Goal: Task Accomplishment & Management: Manage account settings

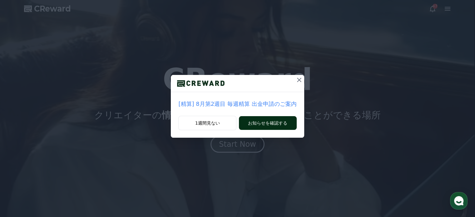
click at [262, 119] on button "お知らせを確認する" at bounding box center [267, 123] width 57 height 14
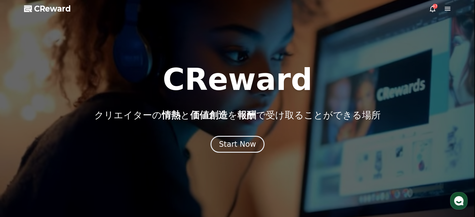
click at [431, 10] on icon at bounding box center [432, 8] width 7 height 7
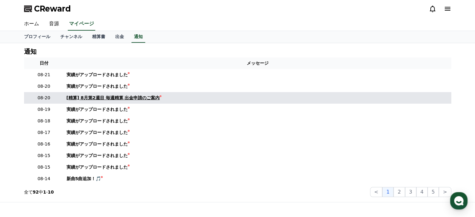
click at [107, 96] on div "[精算] 8月第2週目 毎週精算 出金申請のご案内" at bounding box center [113, 98] width 93 height 7
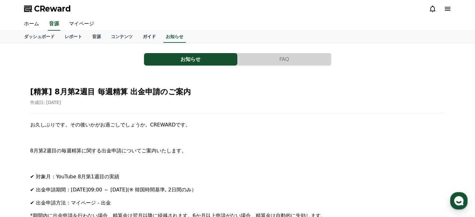
click at [138, 36] on link "ガイド" at bounding box center [149, 37] width 23 height 12
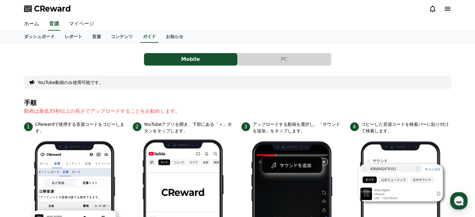
click at [74, 23] on link "マイページ" at bounding box center [81, 23] width 35 height 13
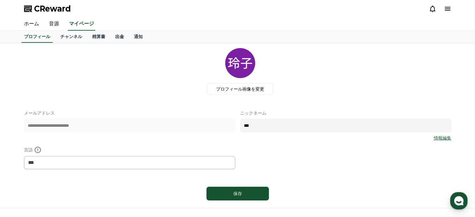
click at [110, 36] on link "出金" at bounding box center [119, 37] width 19 height 12
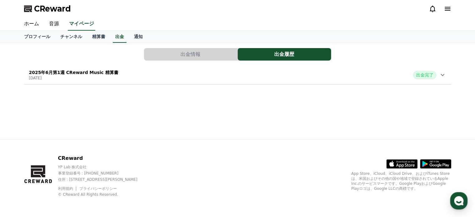
click at [181, 57] on button "出金情報" at bounding box center [190, 54] width 93 height 12
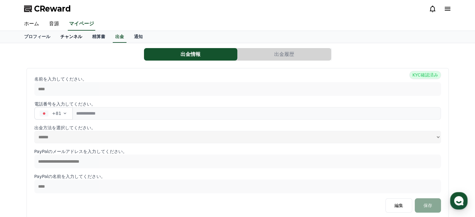
click at [59, 35] on link "チャンネル" at bounding box center [71, 37] width 32 height 12
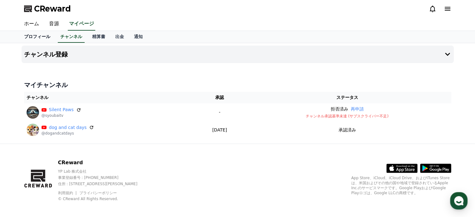
click at [41, 40] on link "プロフィール" at bounding box center [37, 37] width 36 height 12
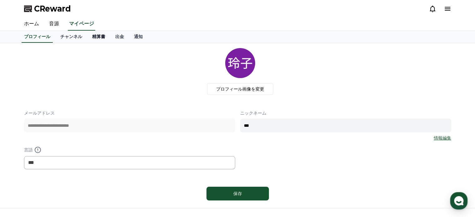
click at [94, 41] on link "精算書" at bounding box center [98, 37] width 23 height 12
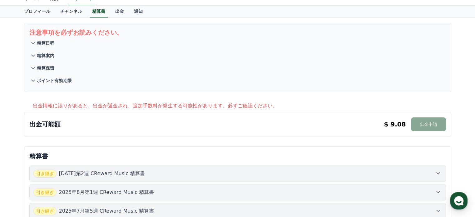
scroll to position [125, 0]
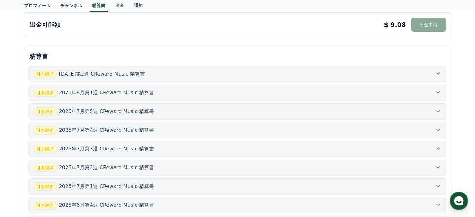
click at [438, 72] on icon at bounding box center [437, 73] width 7 height 7
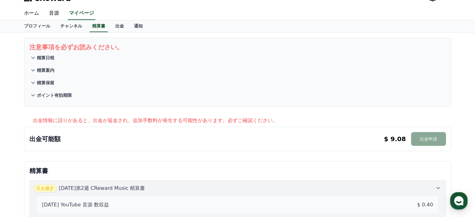
scroll to position [0, 0]
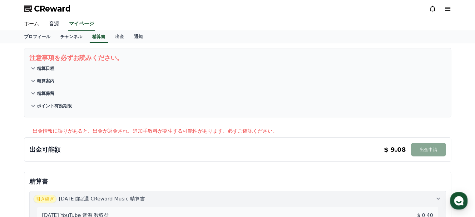
click at [48, 22] on link "音源" at bounding box center [54, 23] width 20 height 13
